Goal: Navigation & Orientation: Find specific page/section

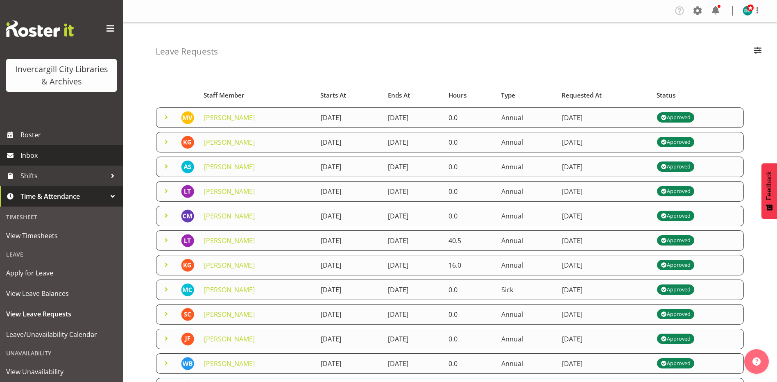
click at [35, 152] on span "Inbox" at bounding box center [69, 155] width 98 height 12
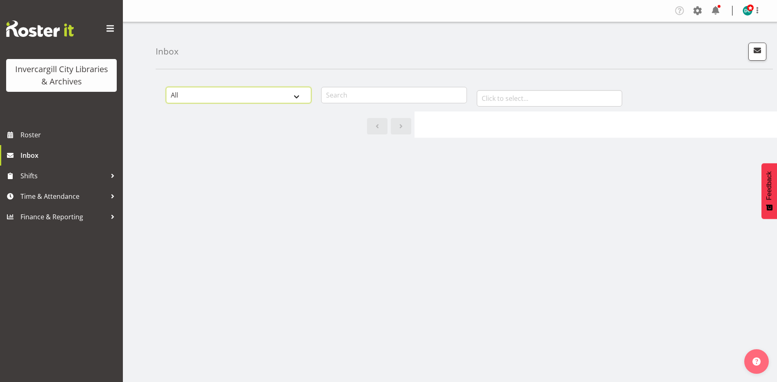
click at [302, 92] on select "All General Shift Offers Shift Swap Offers Leave Requests" at bounding box center [238, 95] width 145 height 16
click at [300, 92] on select "All General Shift Offers Shift Swap Offers Leave Requests" at bounding box center [238, 95] width 145 height 16
drag, startPoint x: 331, startPoint y: 179, endPoint x: 309, endPoint y: 180, distance: 21.7
click at [331, 180] on div "All General Shift Offers Shift Swap Offers Leave Requests January February Marc…" at bounding box center [466, 239] width 621 height 328
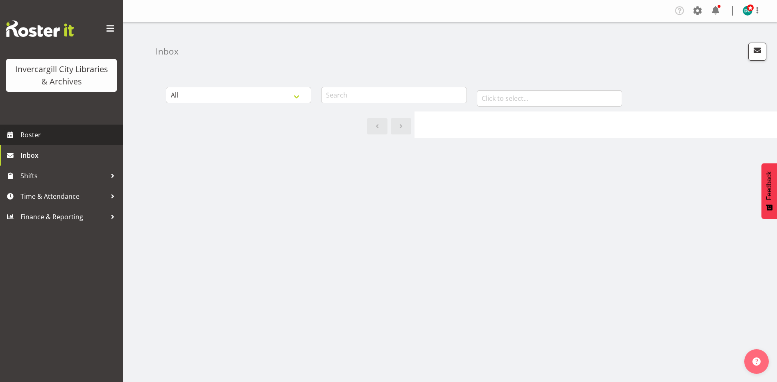
click at [37, 140] on span "Roster" at bounding box center [69, 135] width 98 height 12
